Goal: Transaction & Acquisition: Purchase product/service

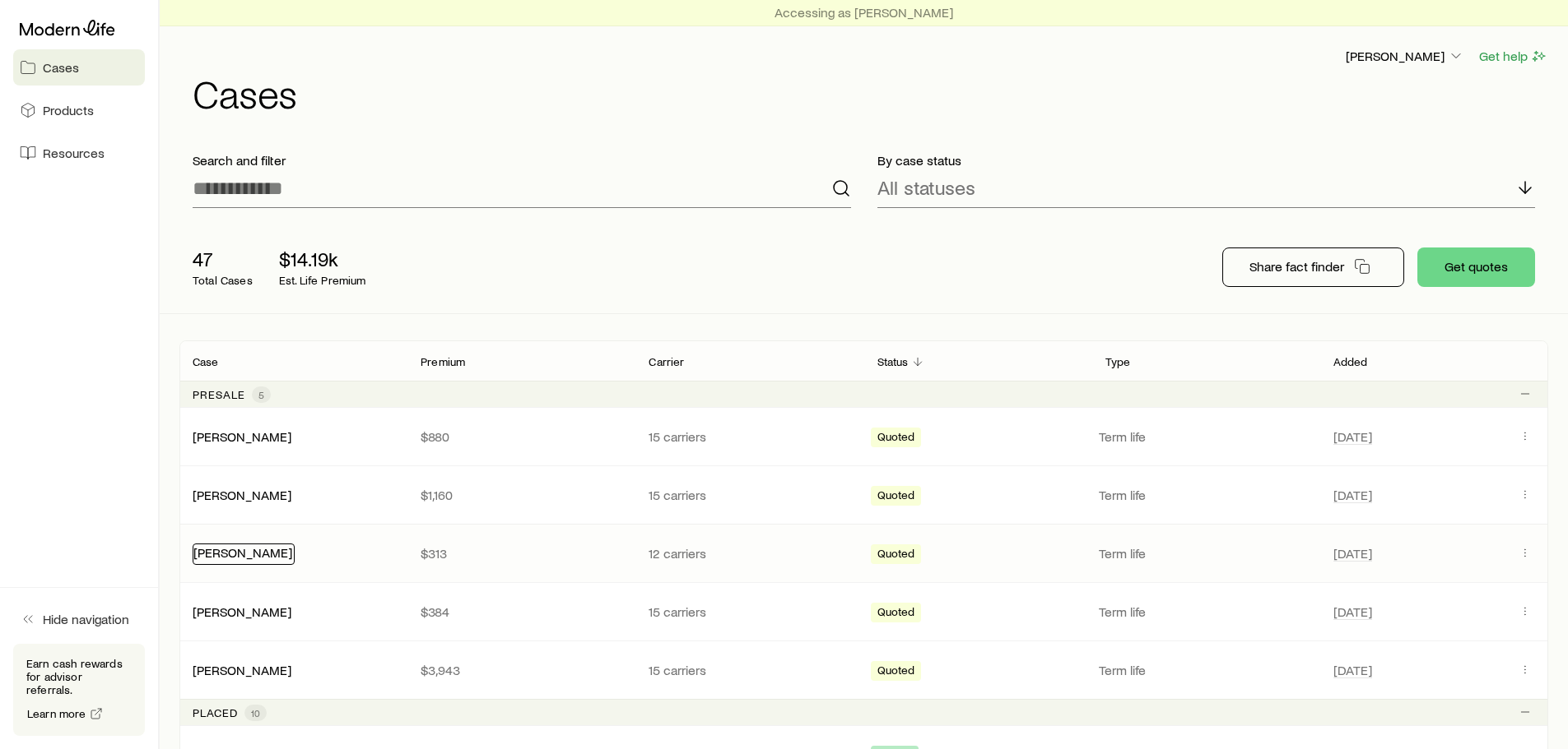
click at [244, 548] on link "[PERSON_NAME]" at bounding box center [243, 553] width 99 height 16
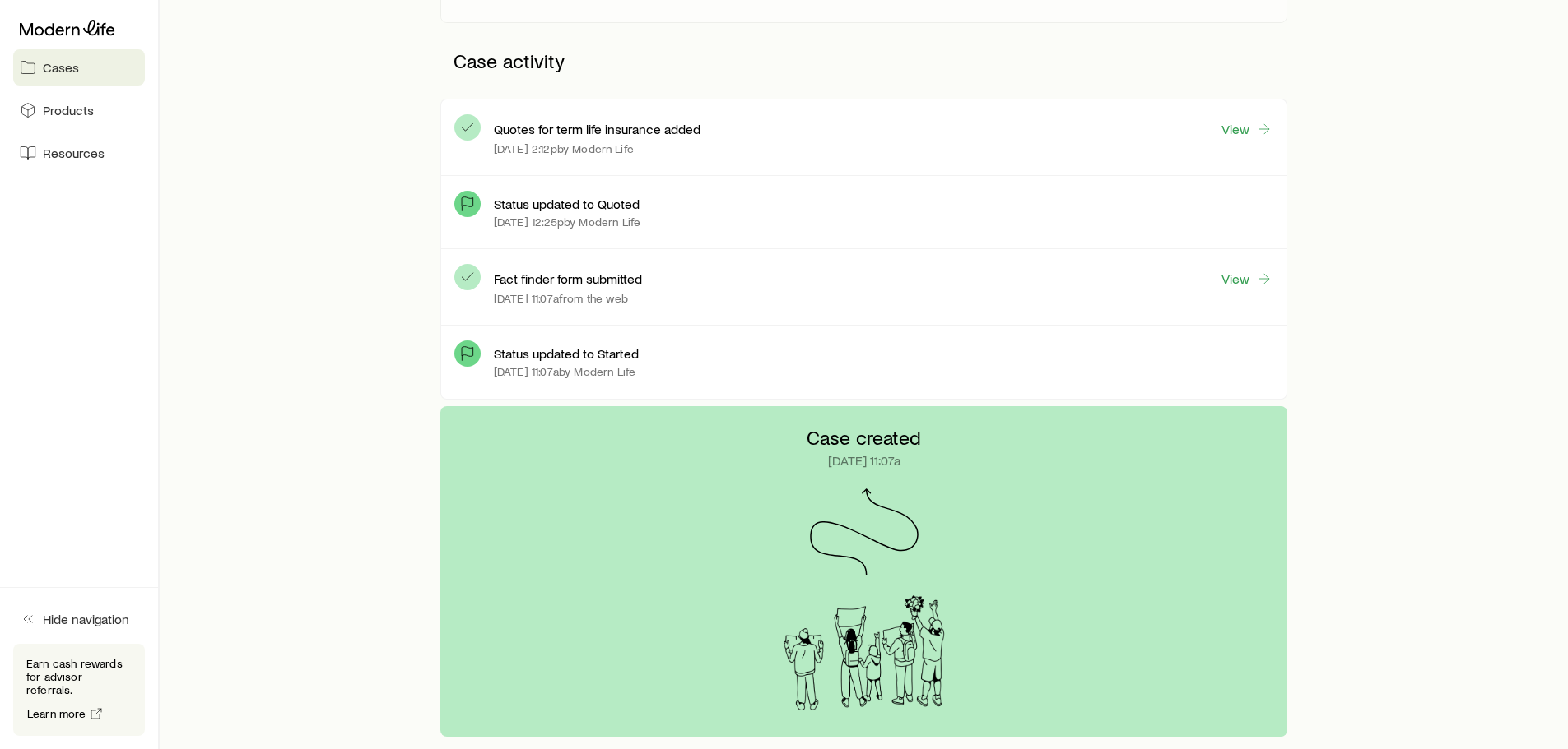
scroll to position [531, 0]
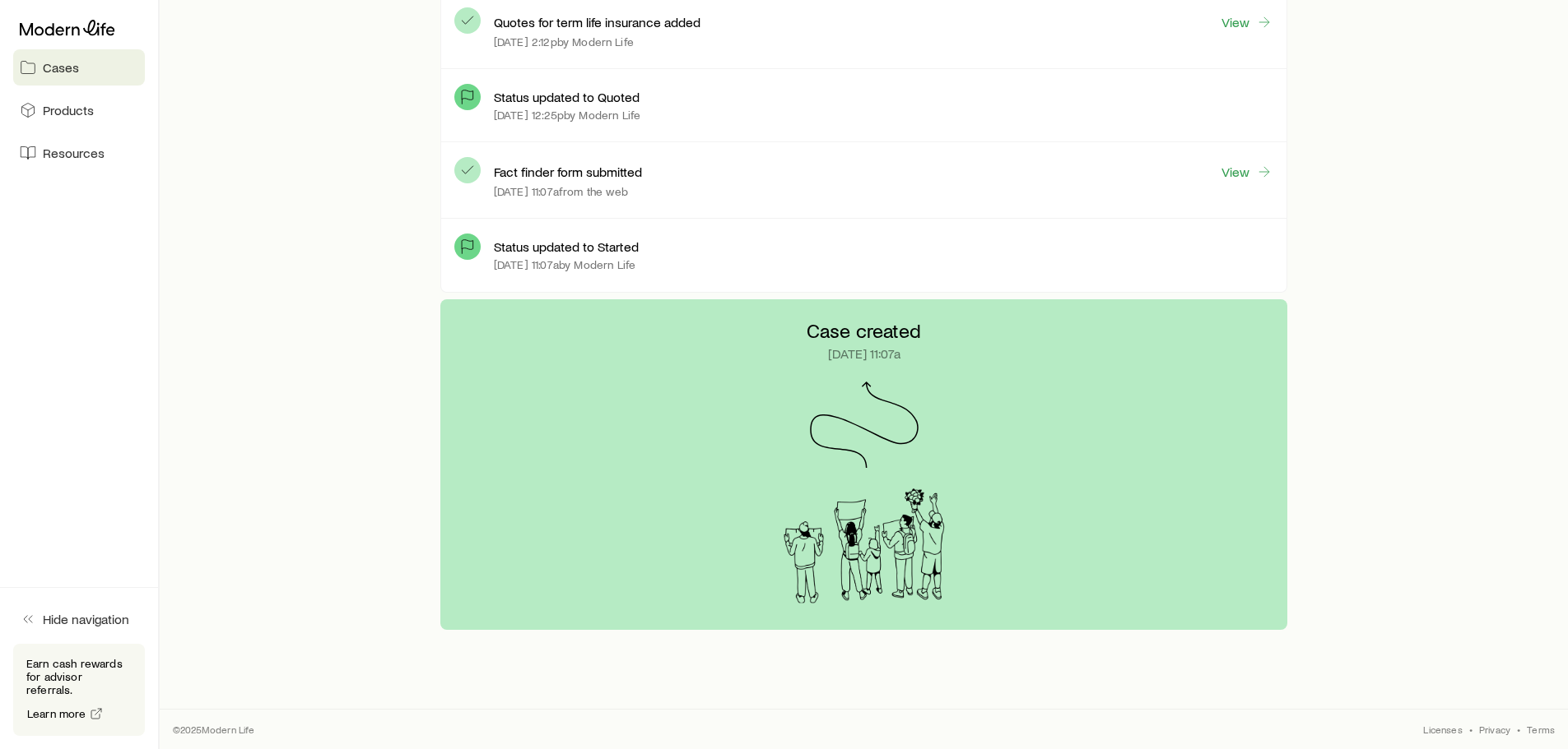
click at [620, 260] on p "[DATE] 11:07a by Modern Life" at bounding box center [564, 265] width 141 height 13
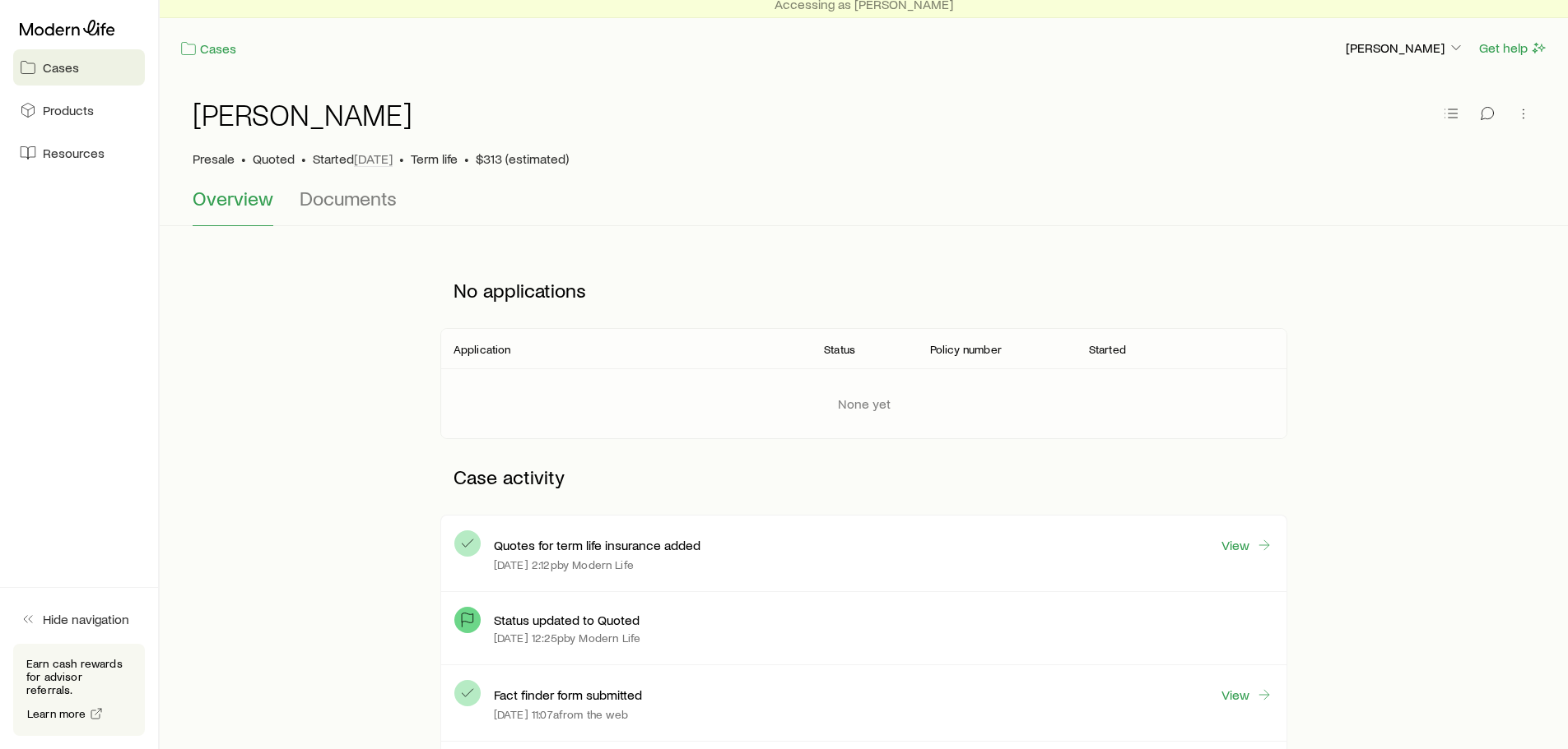
scroll to position [0, 0]
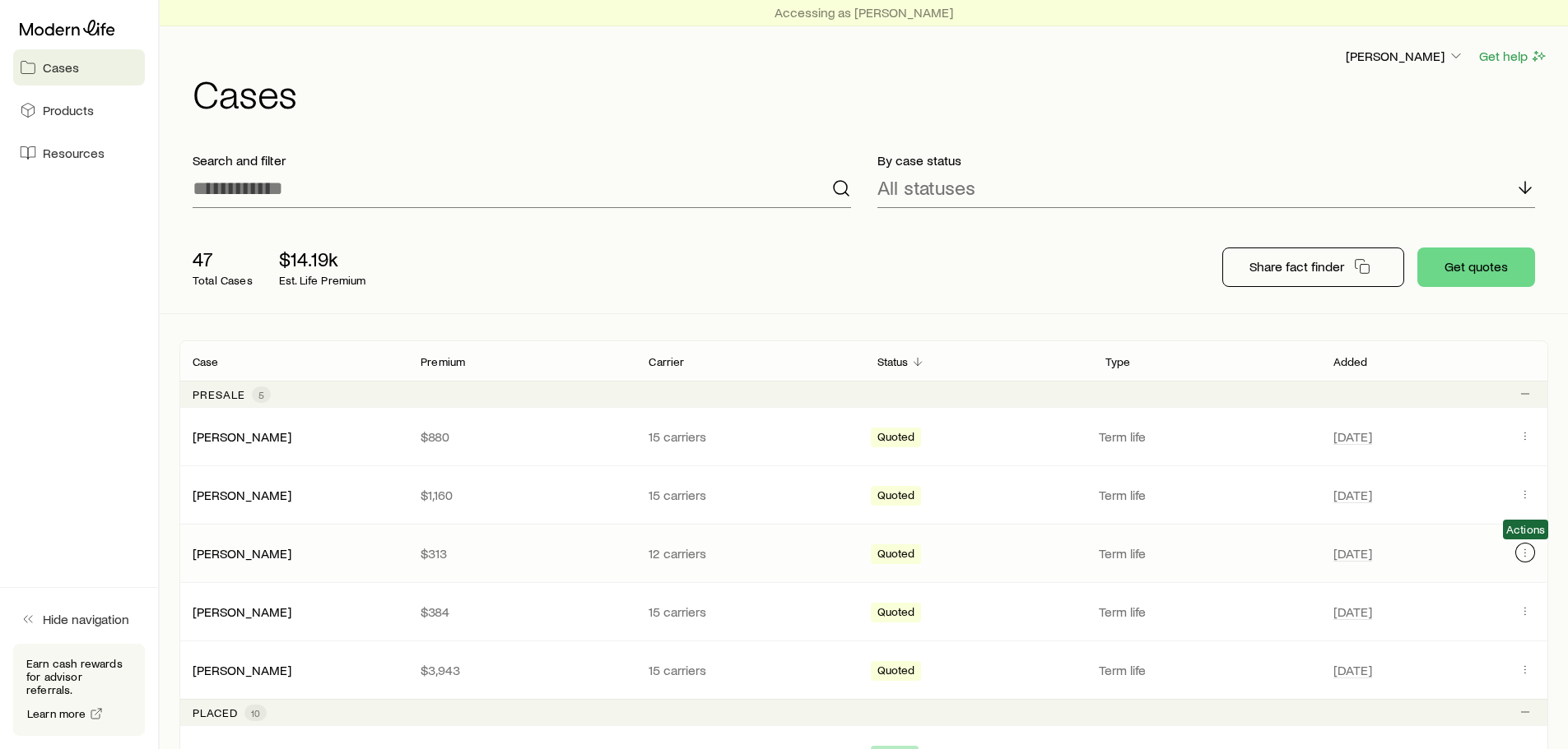
click at [1524, 551] on icon "Client cases" at bounding box center [1524, 553] width 13 height 13
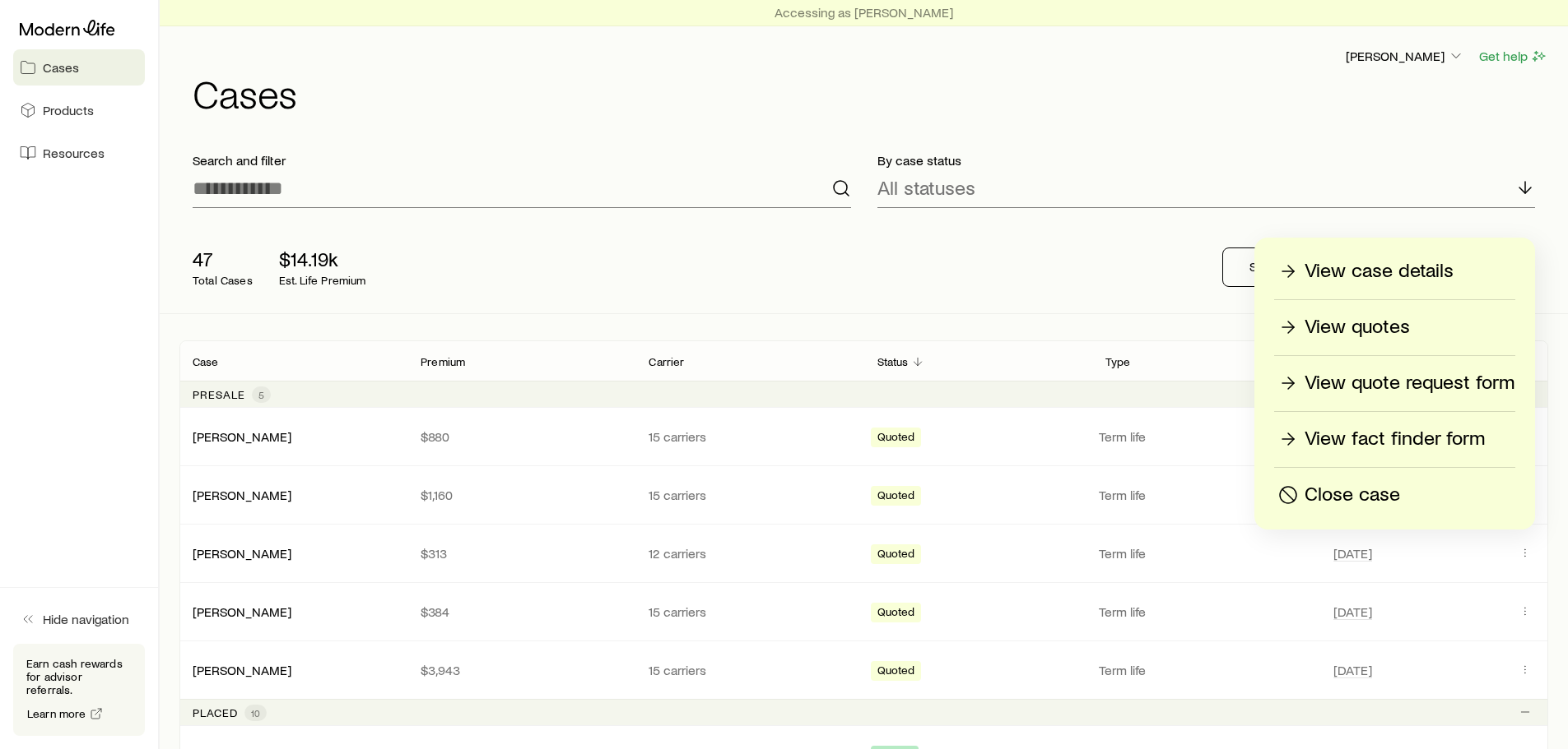
click at [1406, 318] on p "View quotes" at bounding box center [1356, 328] width 105 height 27
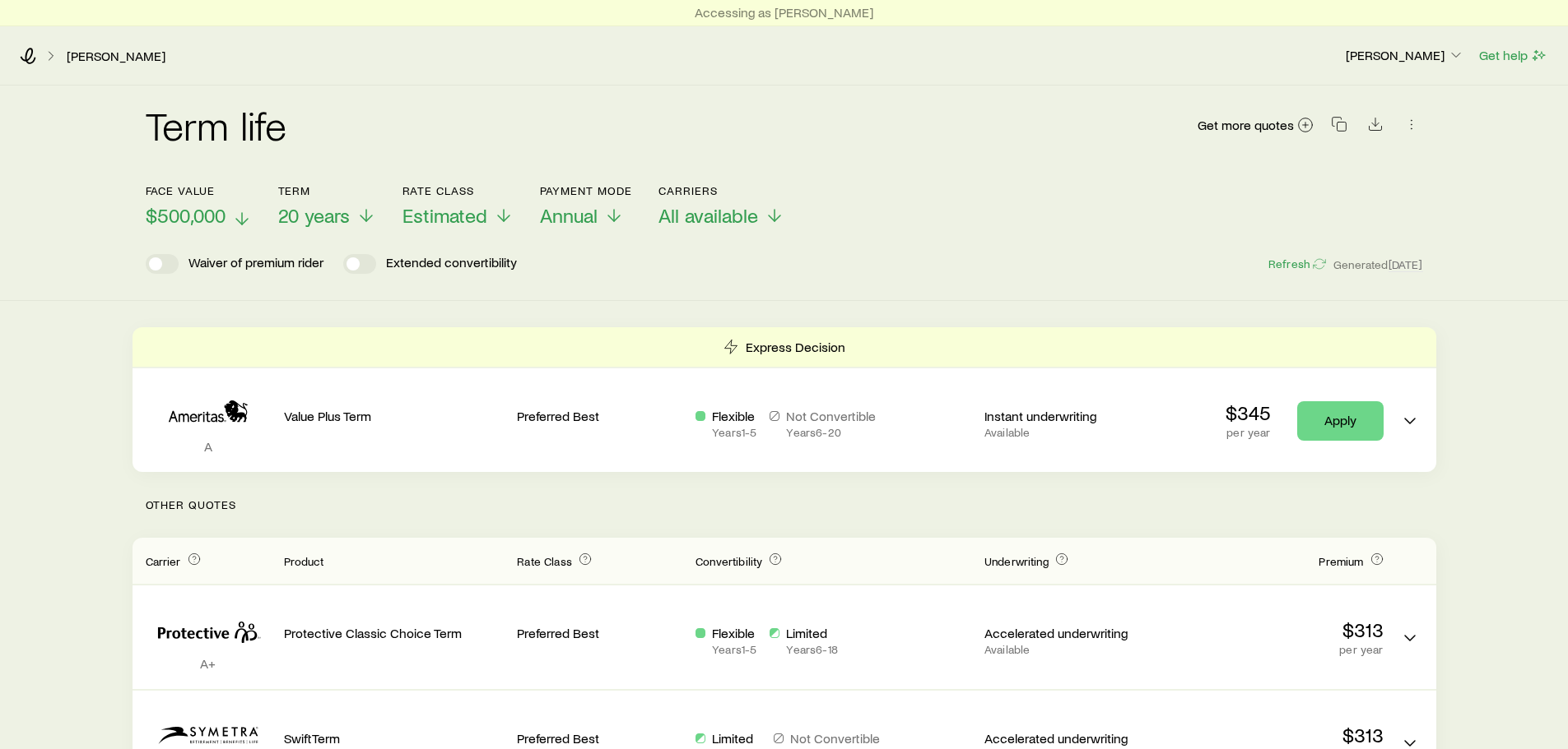
click at [209, 211] on span "$500,000" at bounding box center [186, 216] width 80 height 23
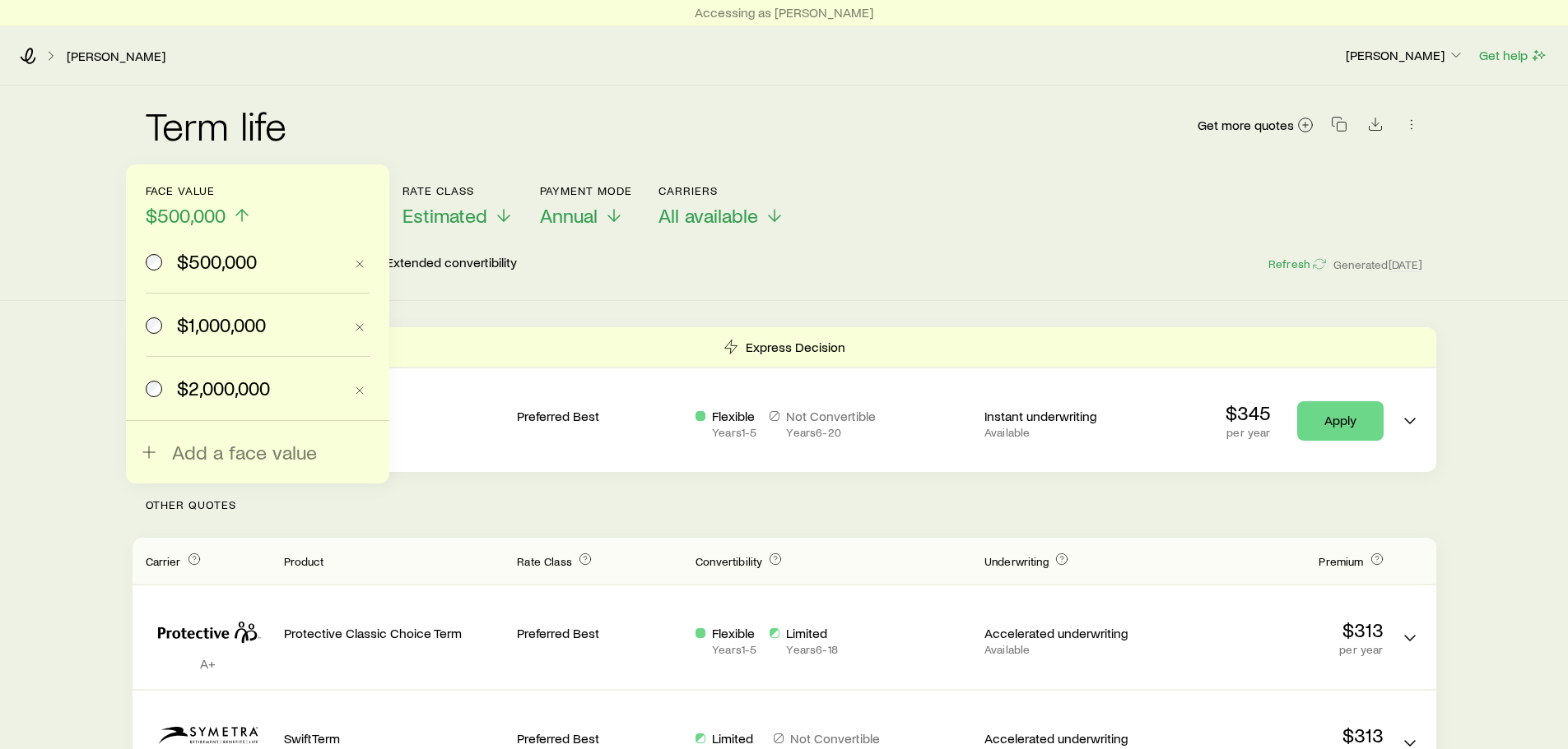
click at [243, 394] on span "$2,000,000" at bounding box center [223, 388] width 93 height 23
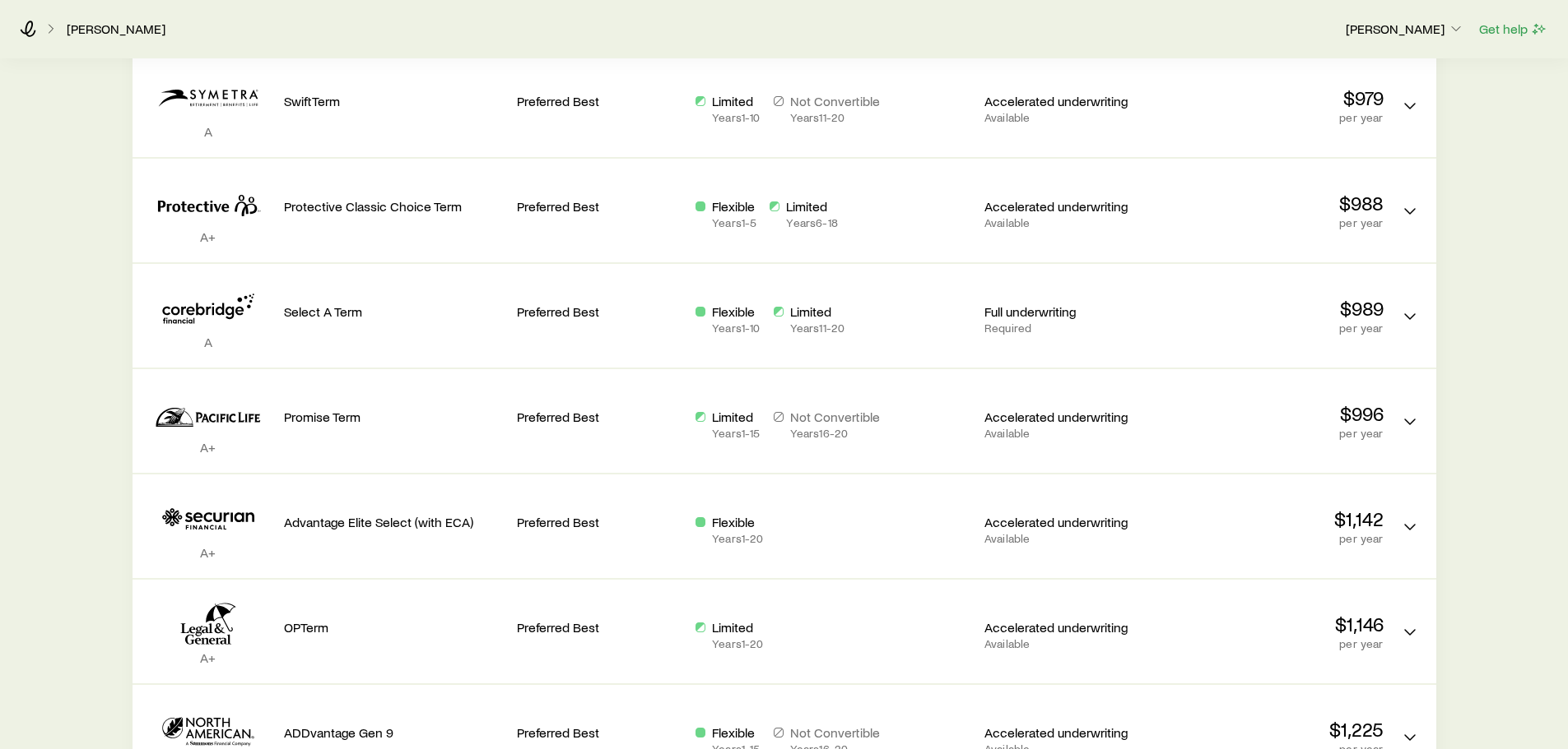
scroll to position [536, 0]
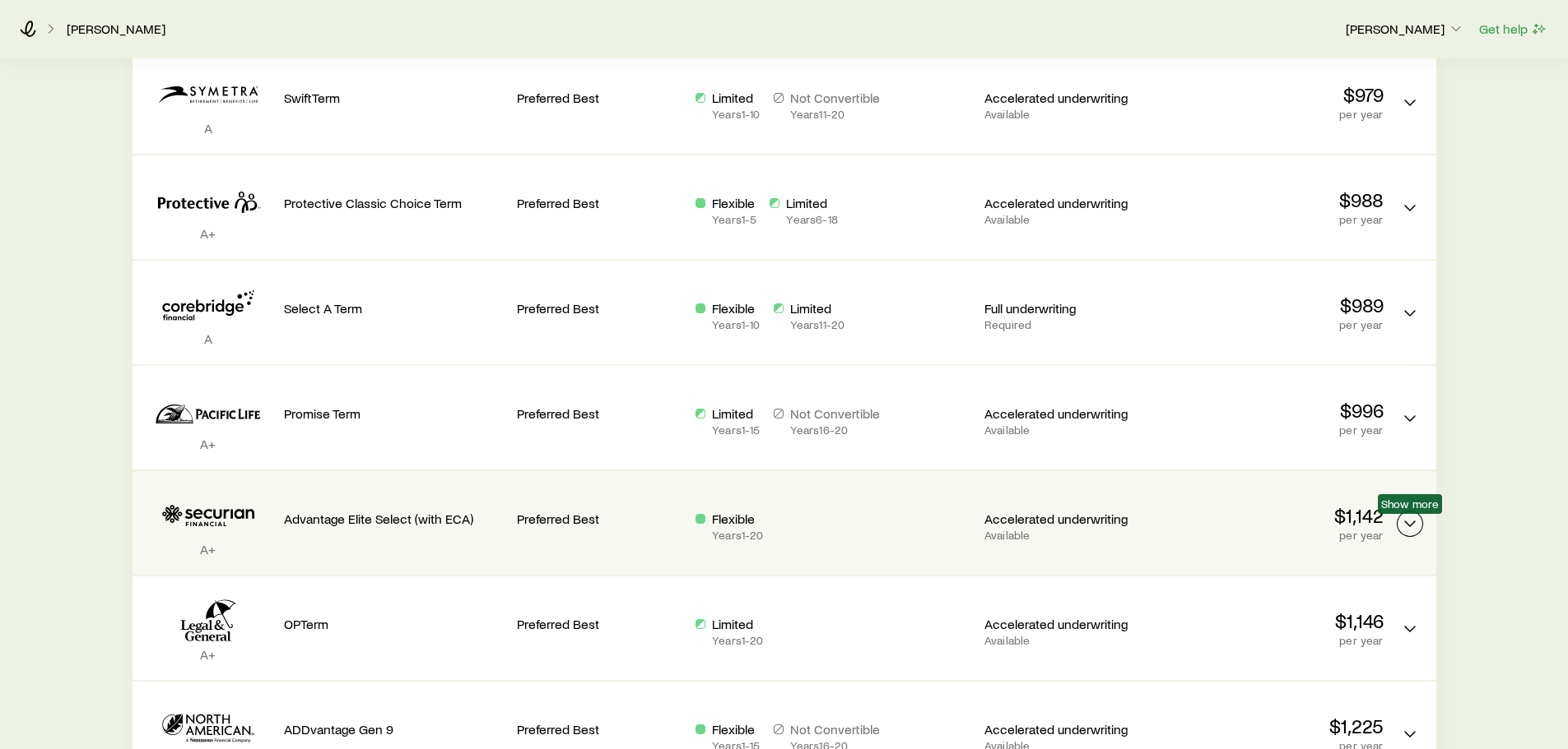
click at [1419, 528] on icon "Term quotes" at bounding box center [1410, 524] width 20 height 20
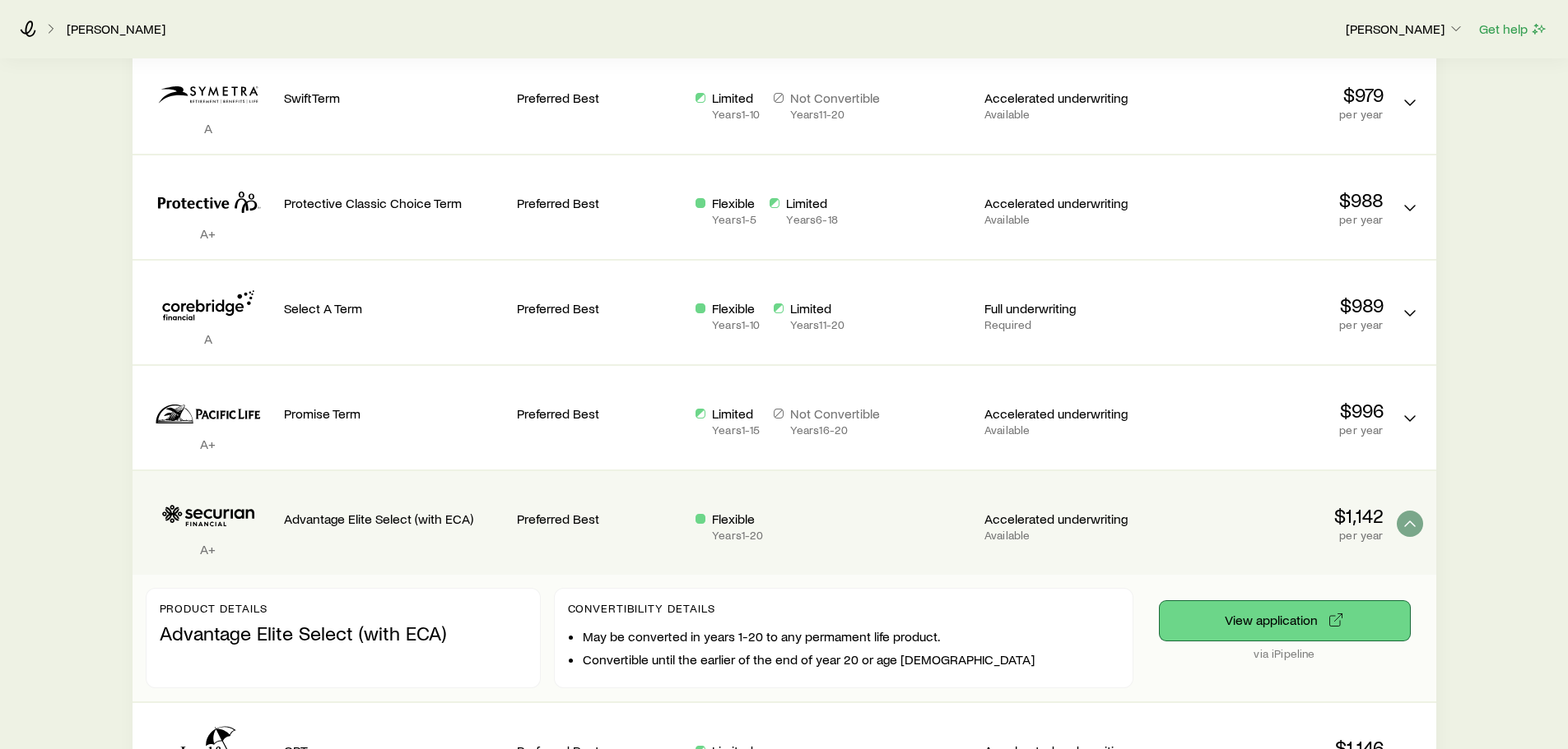
click at [1278, 619] on button "View application" at bounding box center [1284, 621] width 250 height 39
